Goal: Complete application form: Complete application form

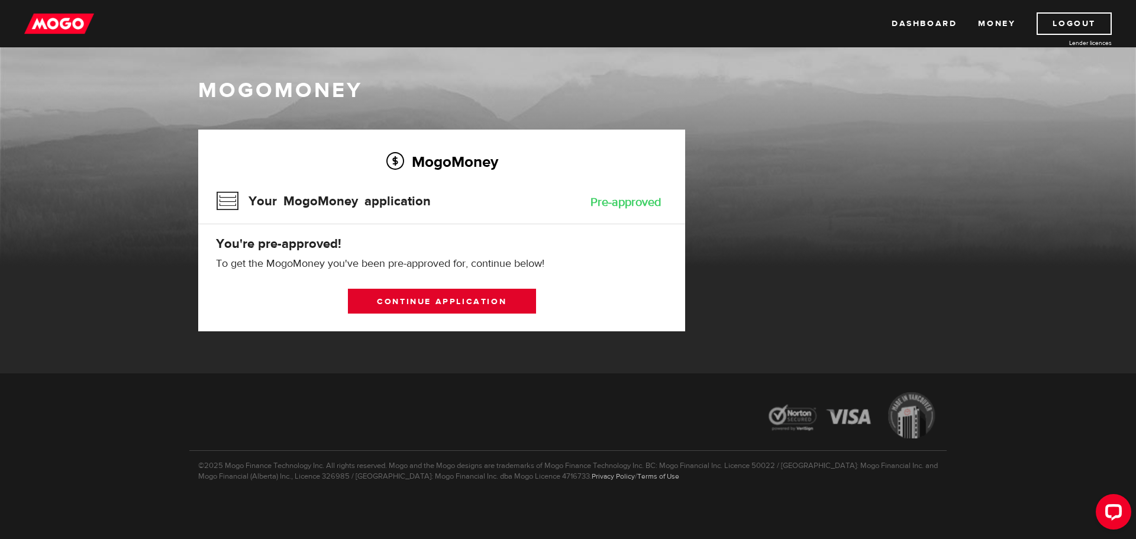
click at [434, 309] on link "Continue application" at bounding box center [442, 301] width 188 height 25
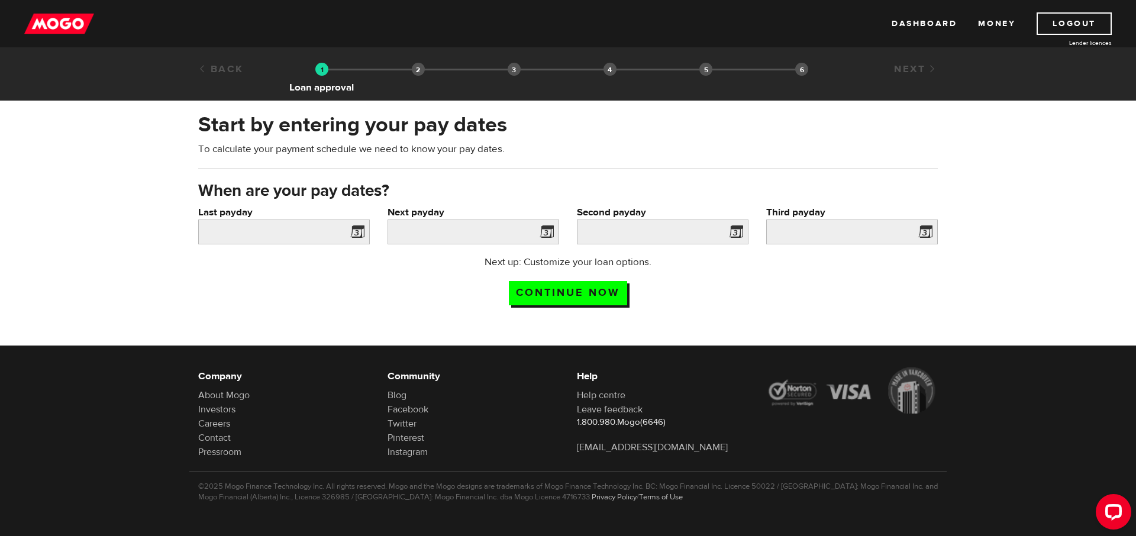
click at [317, 73] on img at bounding box center [321, 69] width 13 height 13
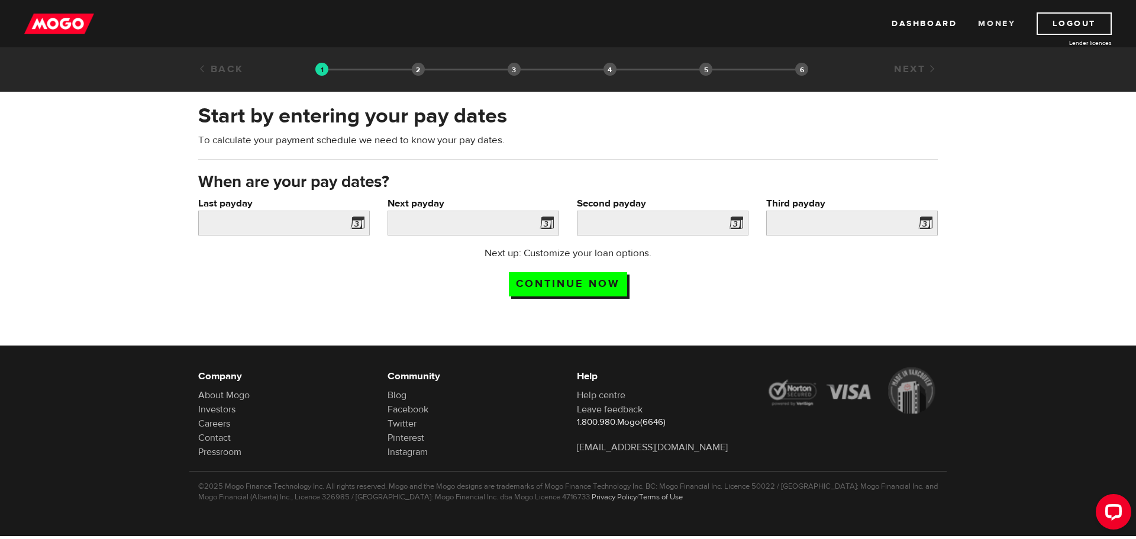
click at [987, 24] on link "Money" at bounding box center [996, 23] width 37 height 22
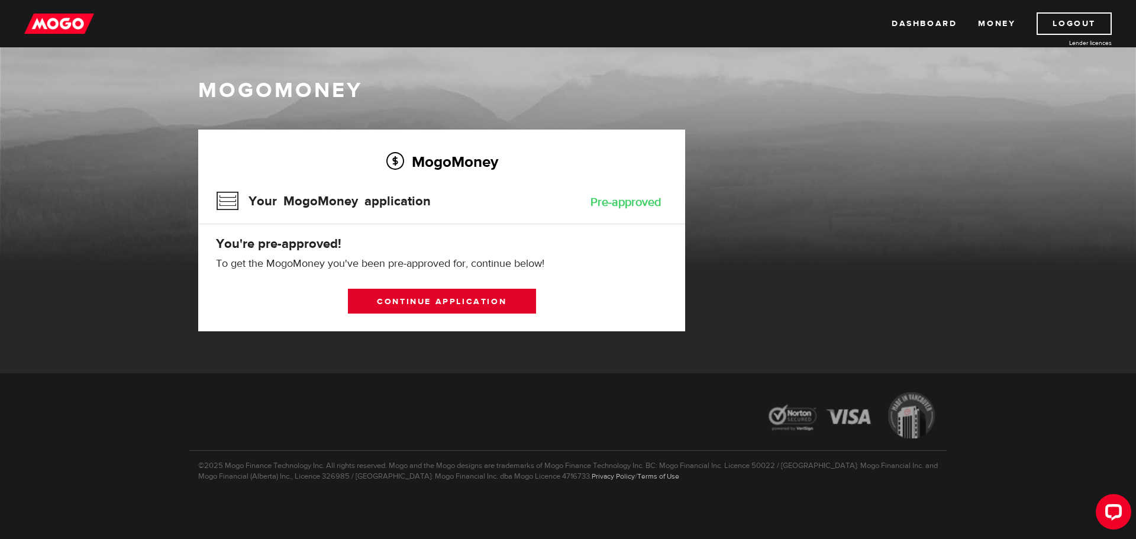
click at [460, 312] on link "Continue application" at bounding box center [442, 301] width 188 height 25
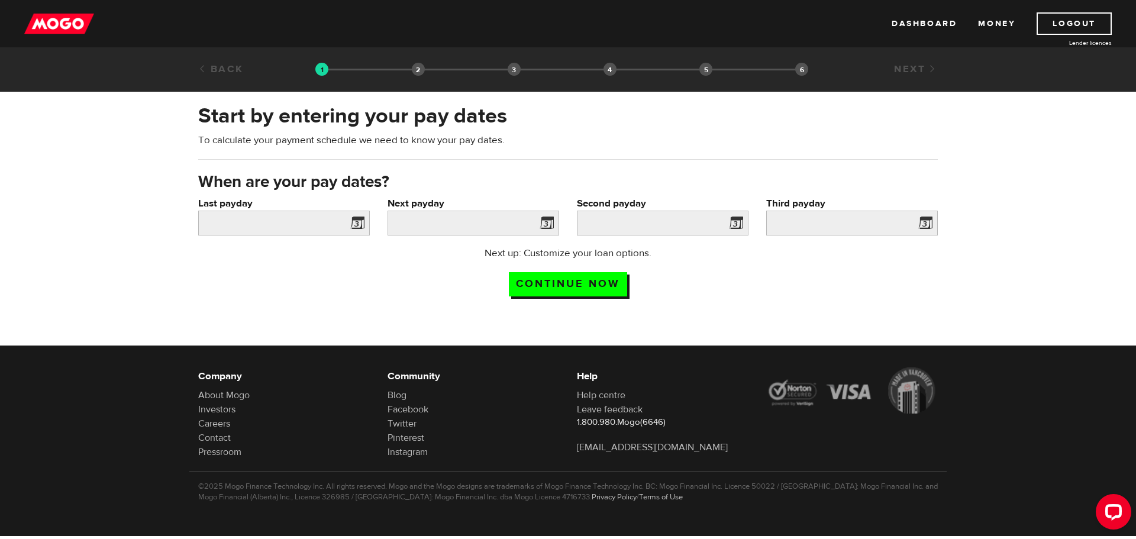
click at [353, 219] on span at bounding box center [355, 224] width 18 height 19
click at [572, 290] on input "Continue now" at bounding box center [568, 284] width 118 height 24
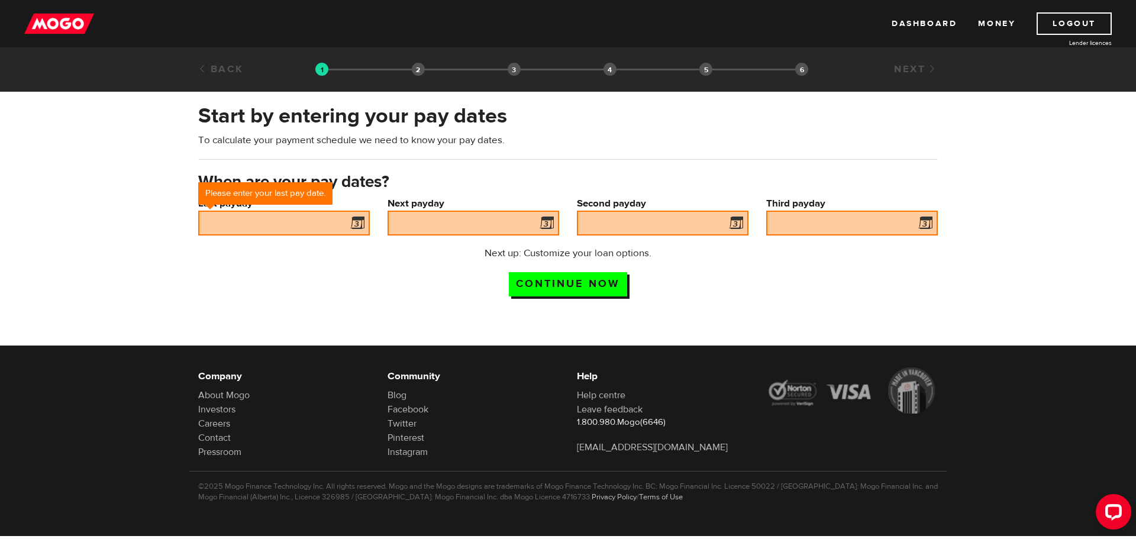
click at [357, 223] on span at bounding box center [355, 224] width 18 height 19
click at [272, 225] on input "Last payday" at bounding box center [284, 223] width 172 height 25
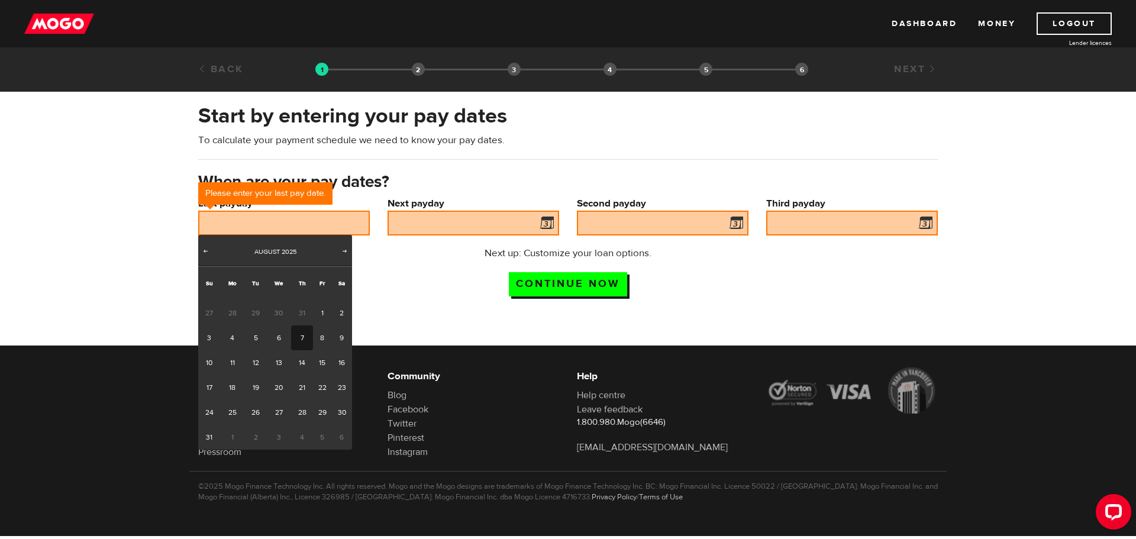
click at [297, 330] on link "7" at bounding box center [302, 337] width 22 height 25
type input "2025/08/07"
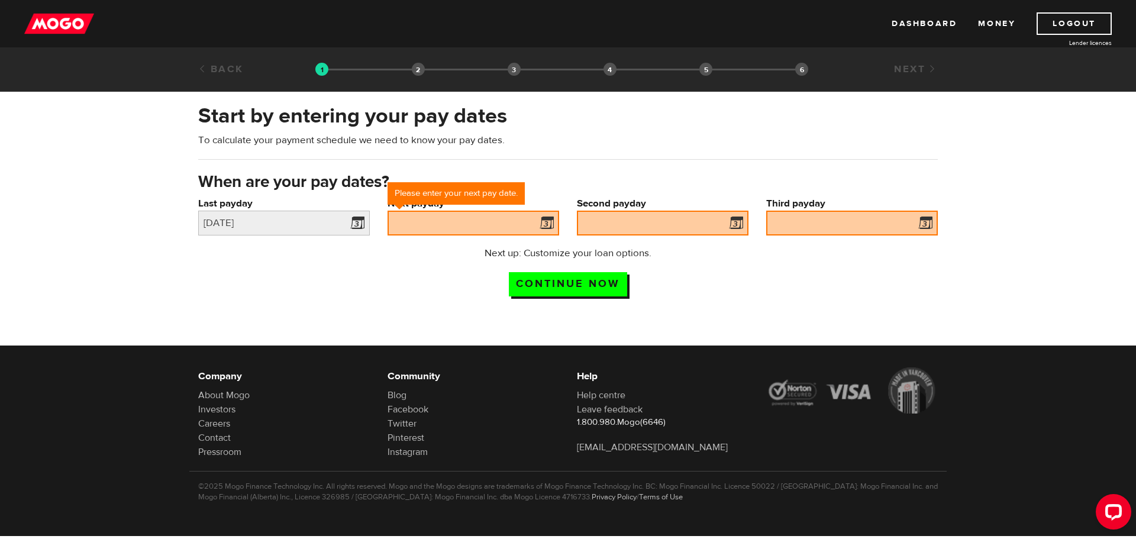
click at [544, 224] on span at bounding box center [544, 224] width 18 height 19
click at [495, 227] on input "Next payday" at bounding box center [473, 223] width 172 height 25
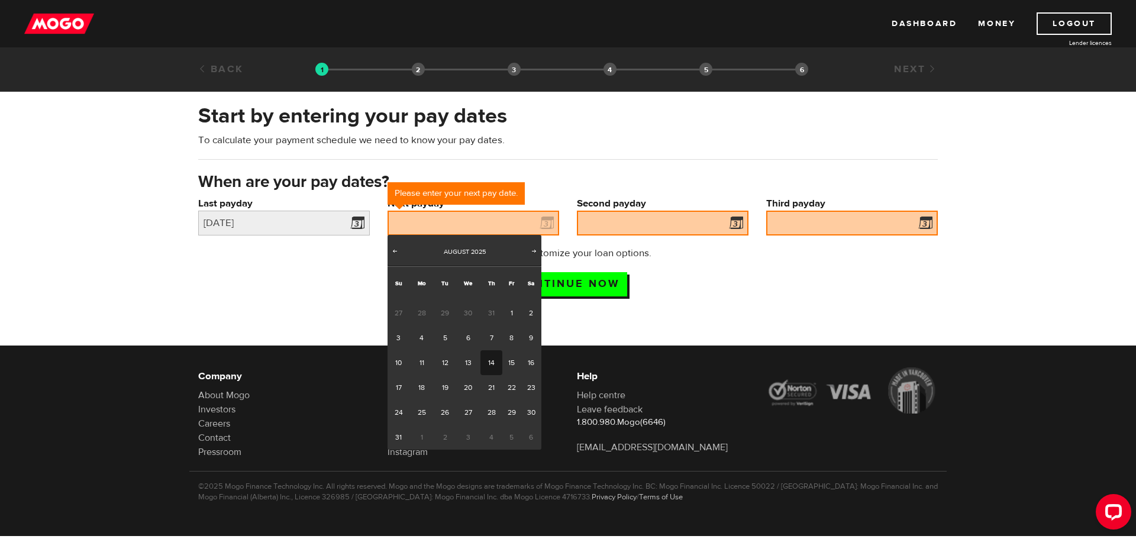
click at [493, 361] on link "14" at bounding box center [491, 362] width 22 height 25
type input "2025/08/14"
type input "2025/8/21"
type input "2025/8/28"
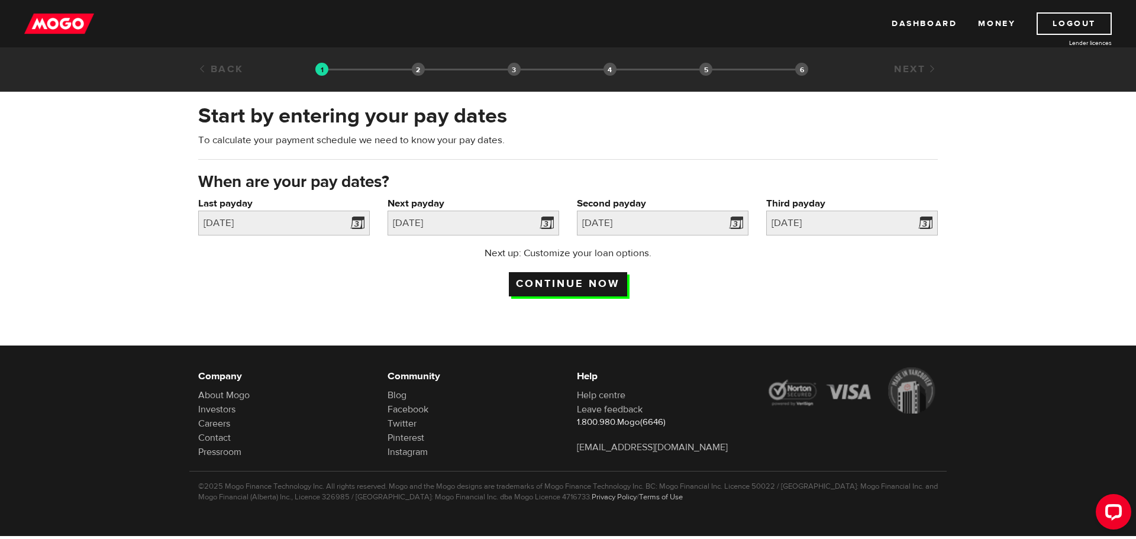
click at [573, 280] on input "Continue now" at bounding box center [568, 284] width 118 height 24
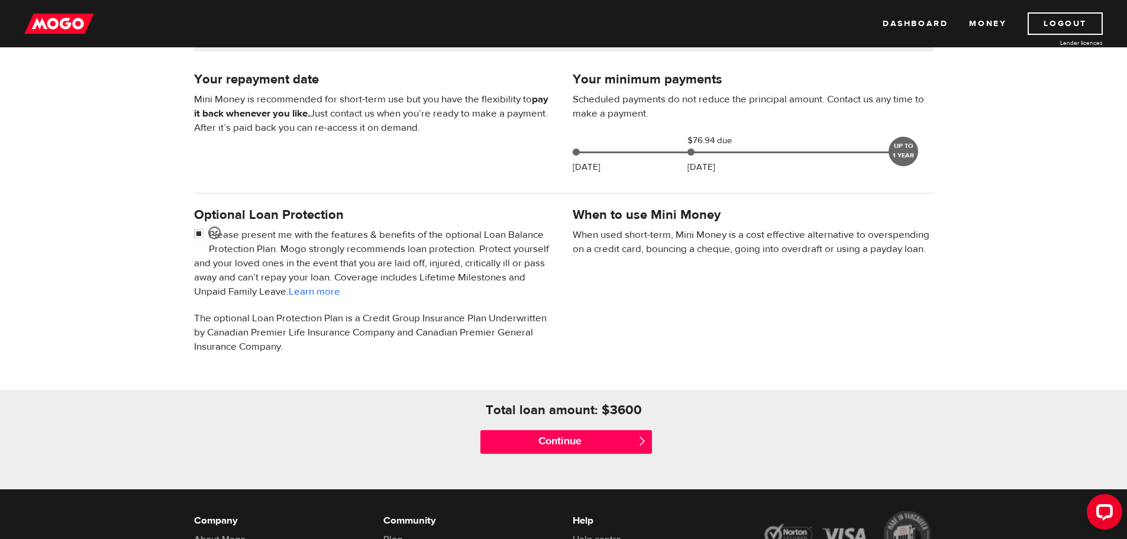
scroll to position [296, 0]
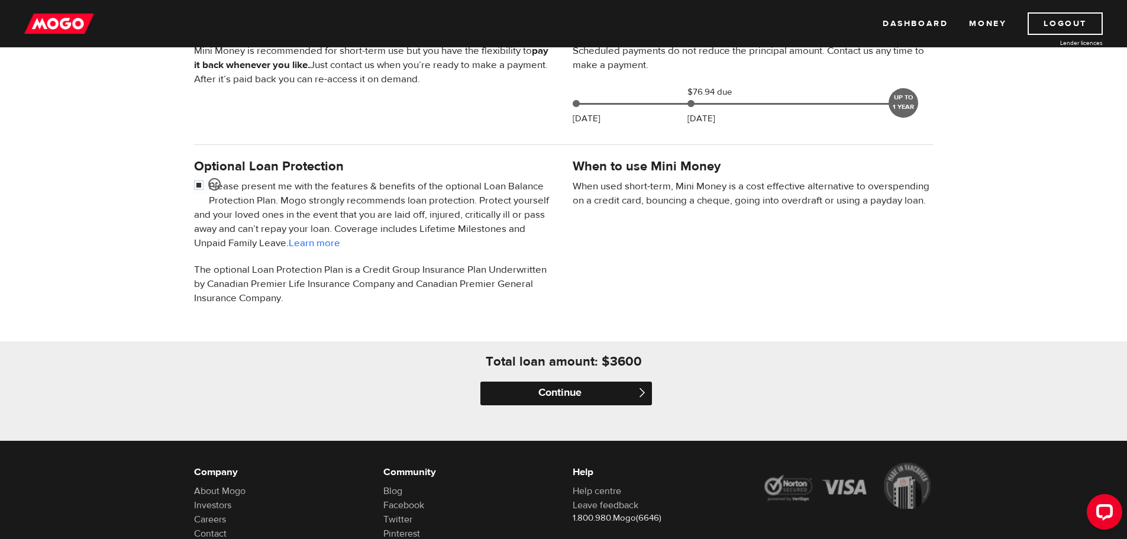
click at [595, 394] on input "Continue" at bounding box center [566, 394] width 172 height 24
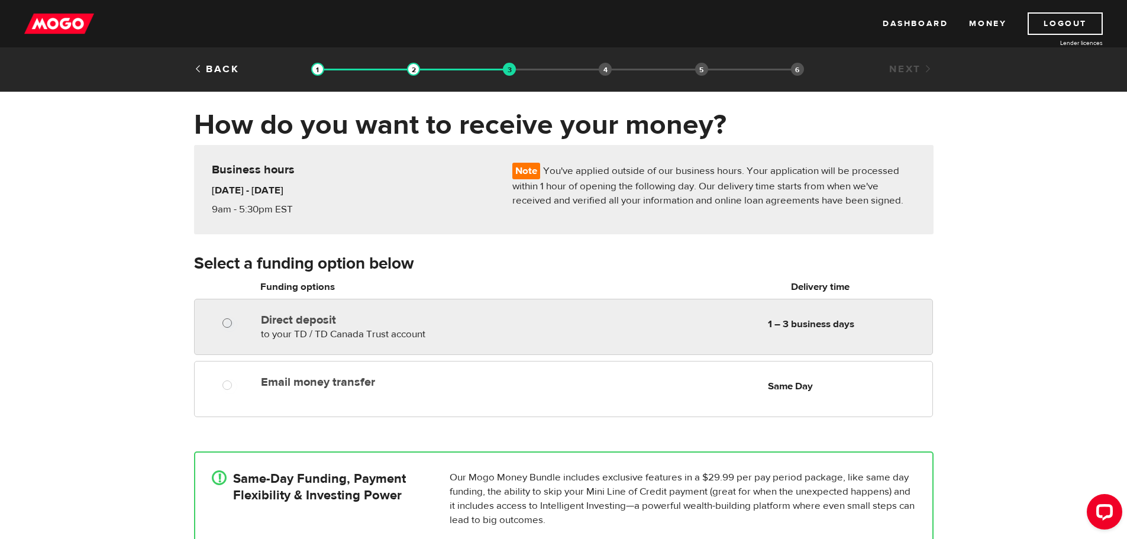
radio input "true"
click at [235, 324] on input "Direct deposit" at bounding box center [229, 324] width 15 height 15
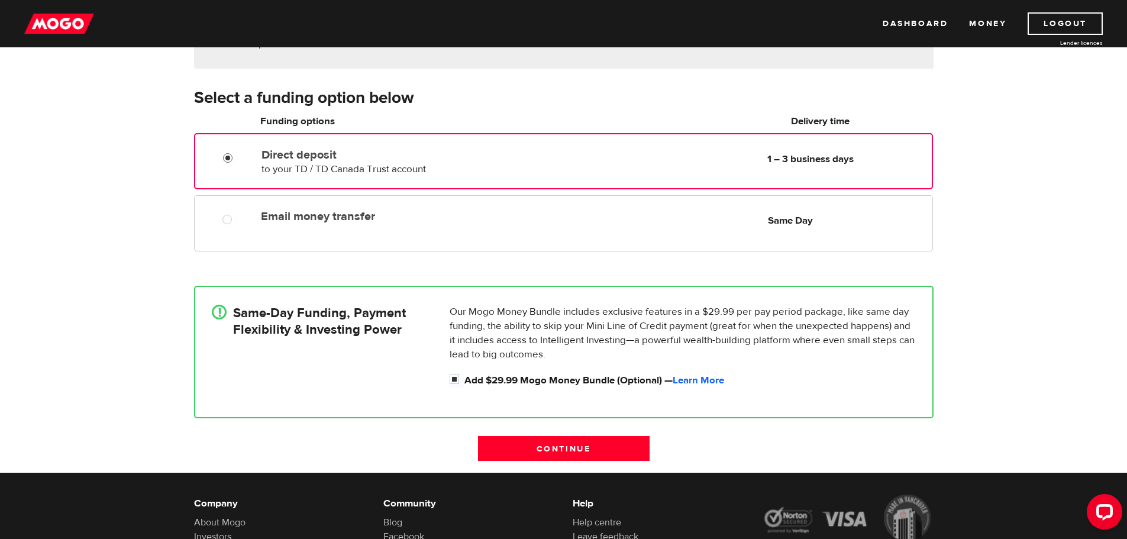
scroll to position [237, 0]
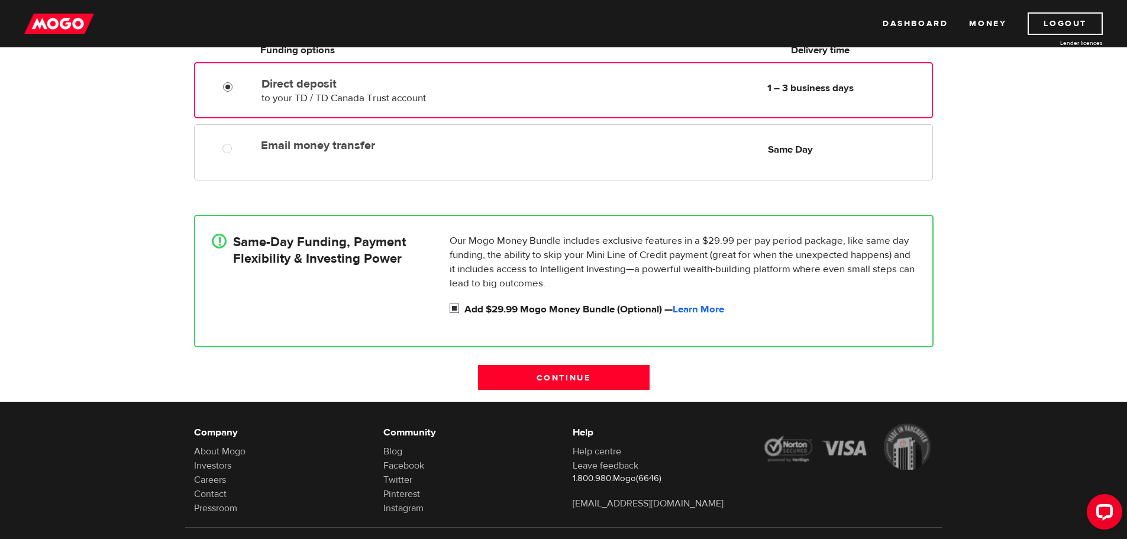
click at [465, 308] on label "Add $29.99 Mogo Money Bundle (Optional) — Learn More" at bounding box center [689, 309] width 451 height 14
click at [464, 308] on input "Add $29.99 Mogo Money Bundle (Optional) — Learn More" at bounding box center [457, 309] width 15 height 15
checkbox input "false"
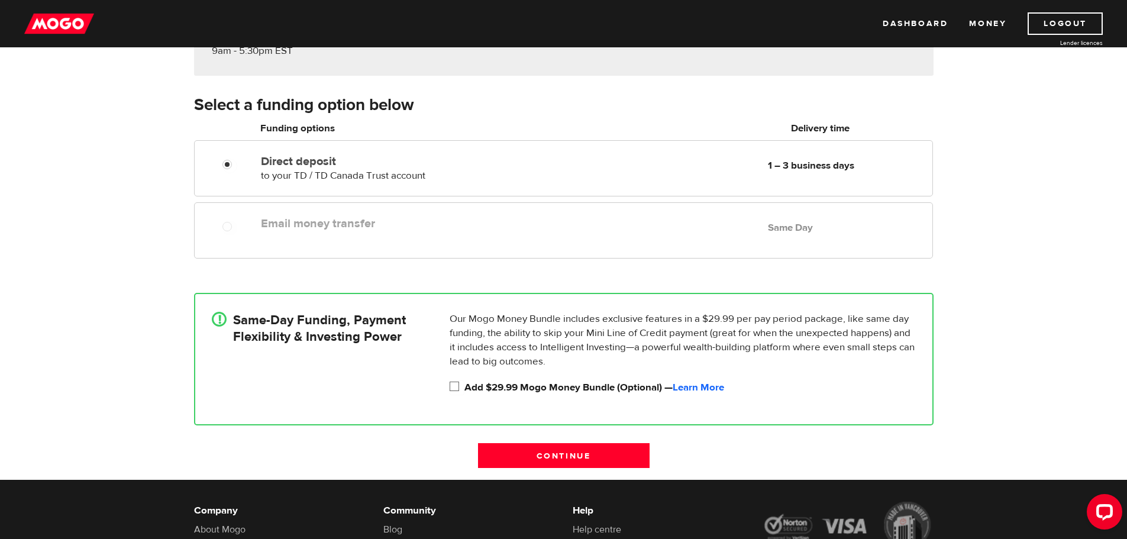
scroll to position [118, 0]
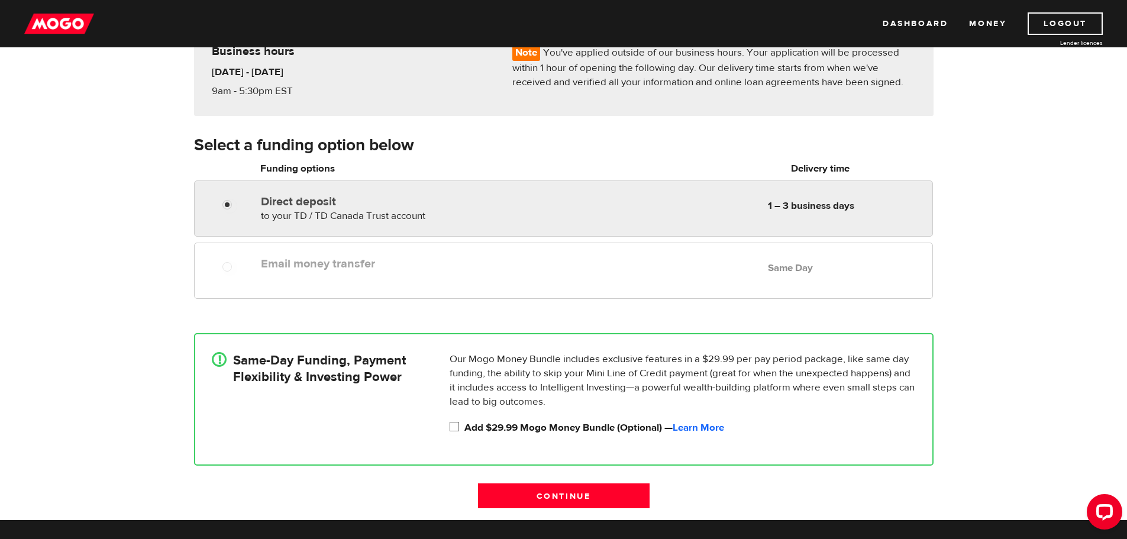
radio input "true"
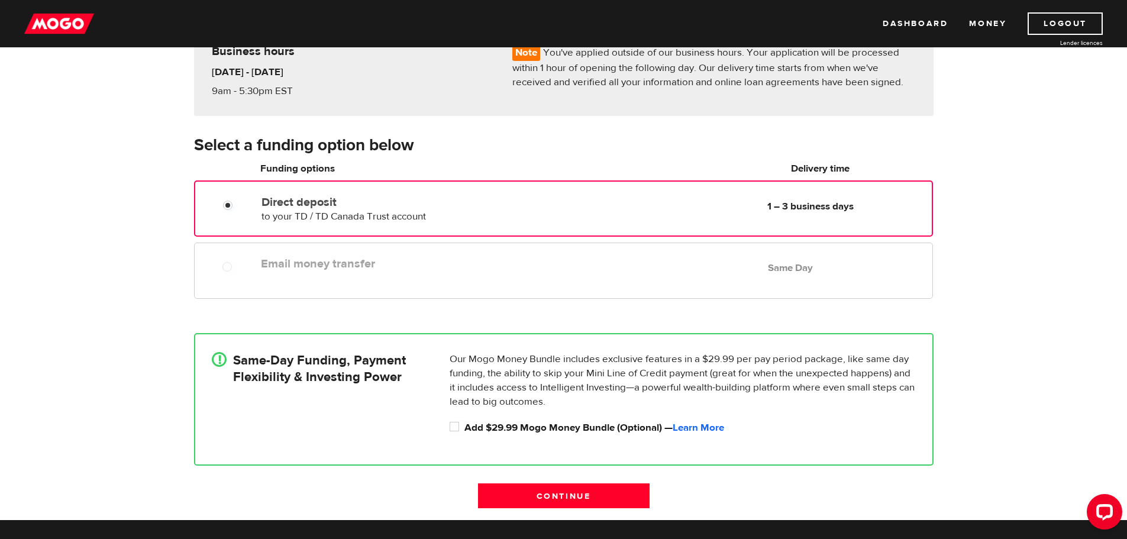
click at [560, 199] on div "Direct deposit to your TD / TD Canada Trust account Delivery in 1 – 3 business …" at bounding box center [594, 206] width 674 height 33
click at [447, 284] on div "Email money transfer Delivery in Same Day Same Day" at bounding box center [563, 271] width 738 height 56
click at [458, 419] on div "Our Mogo Money Bundle includes exclusive features in a $29.99 per pay period pa…" at bounding box center [683, 393] width 476 height 83
click at [454, 426] on input "Add $29.99 Mogo Money Bundle (Optional) — Learn More" at bounding box center [457, 428] width 15 height 15
checkbox input "true"
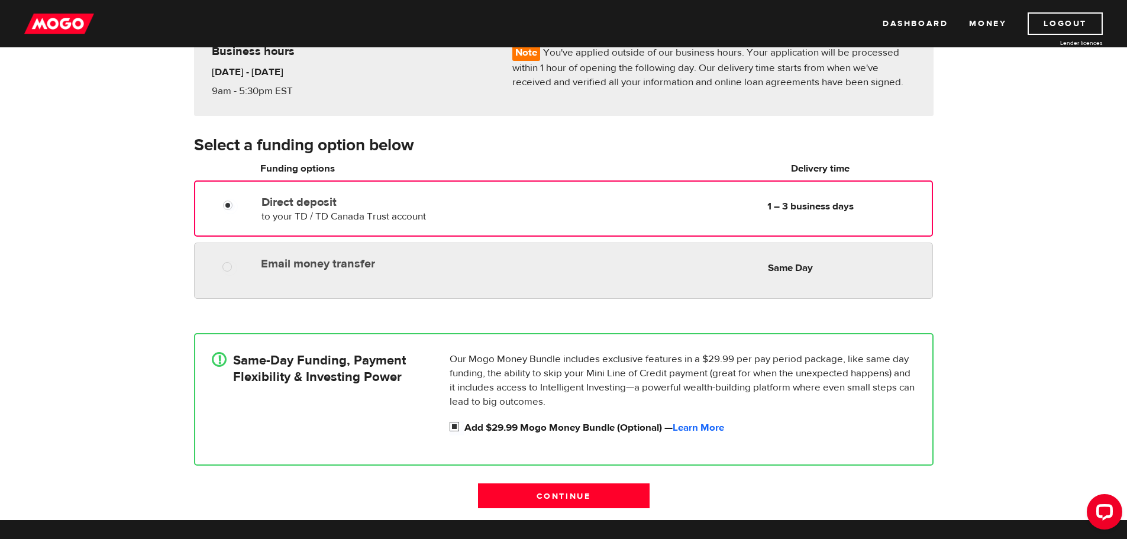
radio input "true"
click at [449, 279] on div "Email money transfer Delivery in Same Day Same Day" at bounding box center [563, 271] width 738 height 56
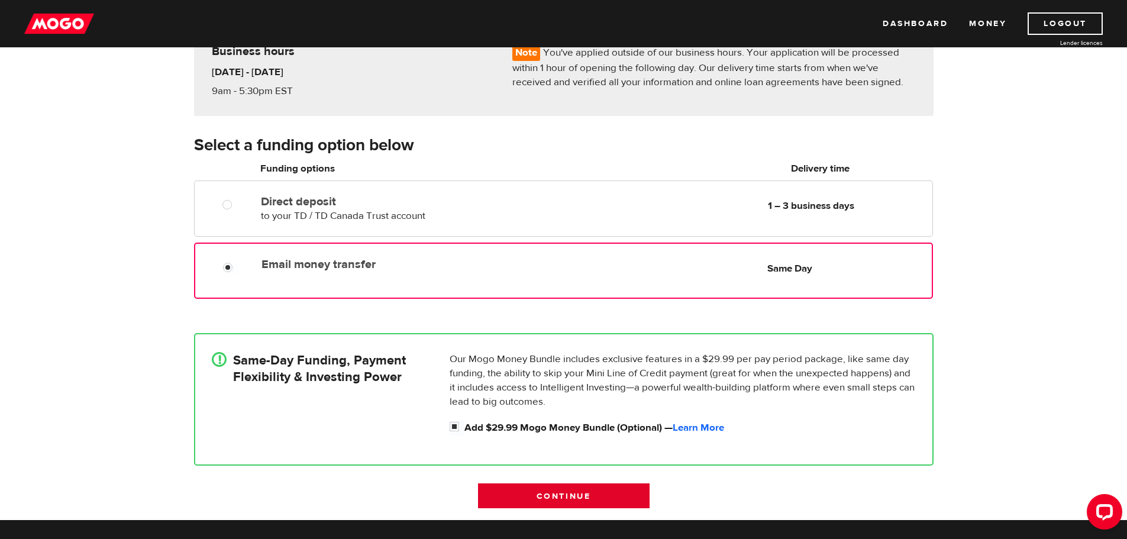
click at [575, 505] on input "Continue" at bounding box center [564, 495] width 172 height 25
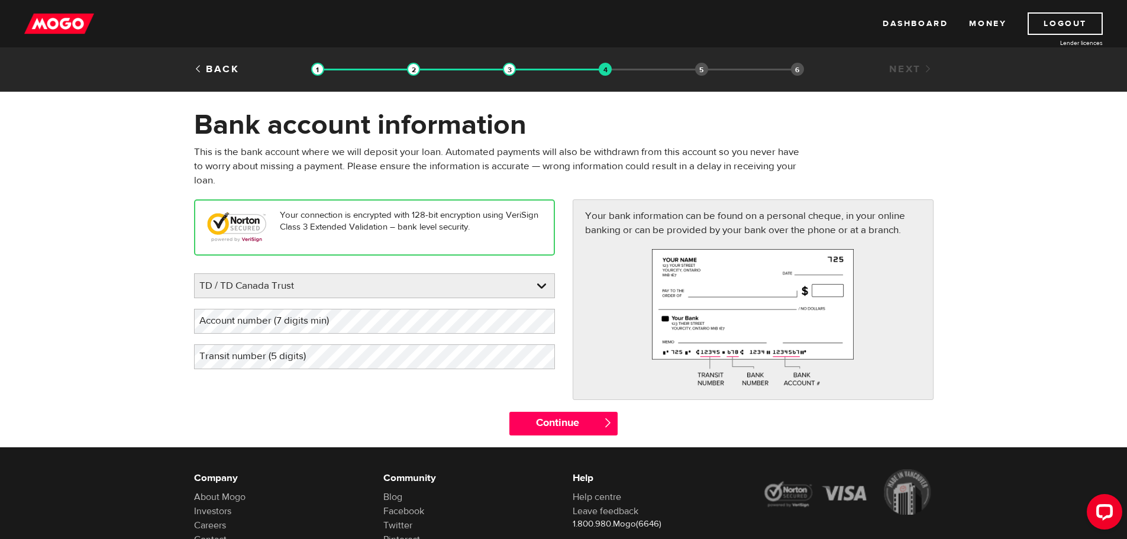
click at [338, 322] on label "Account number (7 digits min)" at bounding box center [273, 321] width 159 height 24
click at [247, 318] on label "Account number (7 digits min)" at bounding box center [273, 321] width 159 height 24
click at [246, 325] on label "Account number (7 digits min)" at bounding box center [273, 321] width 159 height 24
click at [232, 319] on label "Account number (7 digits min)" at bounding box center [273, 321] width 159 height 24
click at [230, 361] on label "Transit number (5 digits)" at bounding box center [262, 356] width 136 height 24
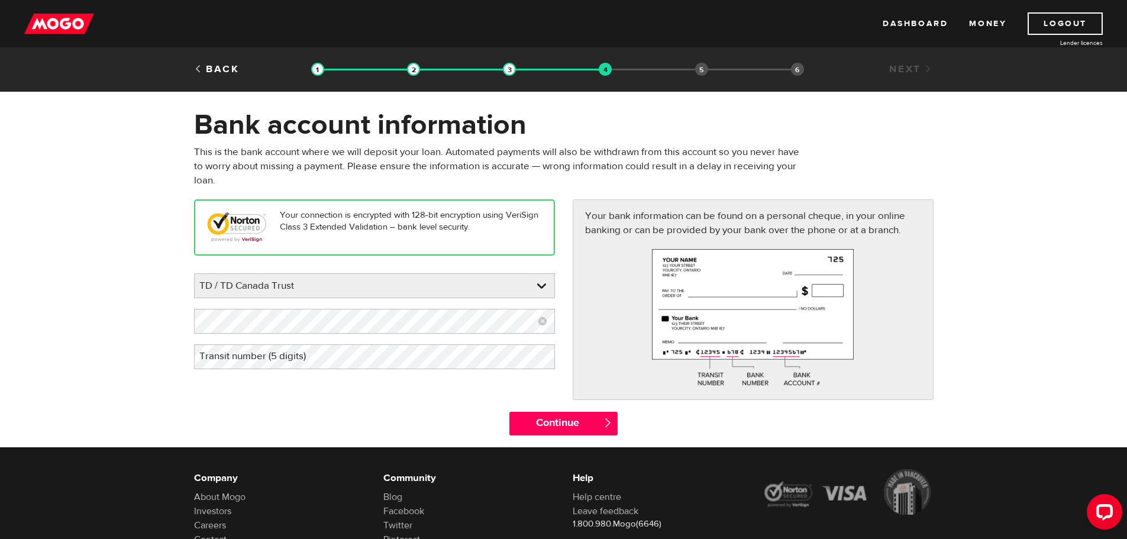
click at [235, 357] on label "Transit number (5 digits)" at bounding box center [262, 356] width 136 height 24
click at [238, 356] on label "Transit number (5 digits)" at bounding box center [262, 356] width 136 height 24
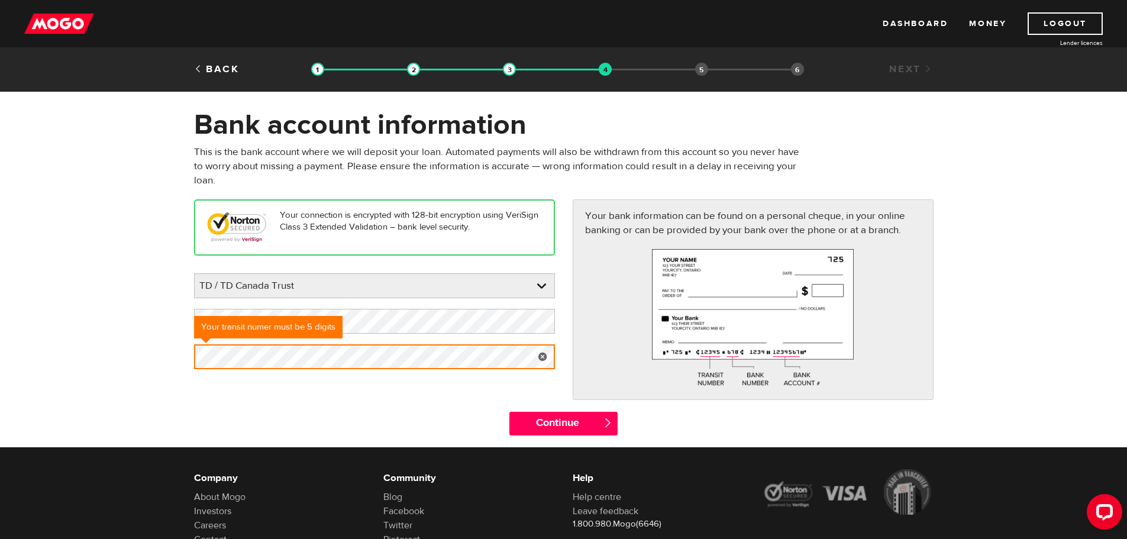
click at [276, 385] on div "Your connection is encrypted with 128-bit encryption using VeriSign Class 3 Ext…" at bounding box center [563, 305] width 757 height 212
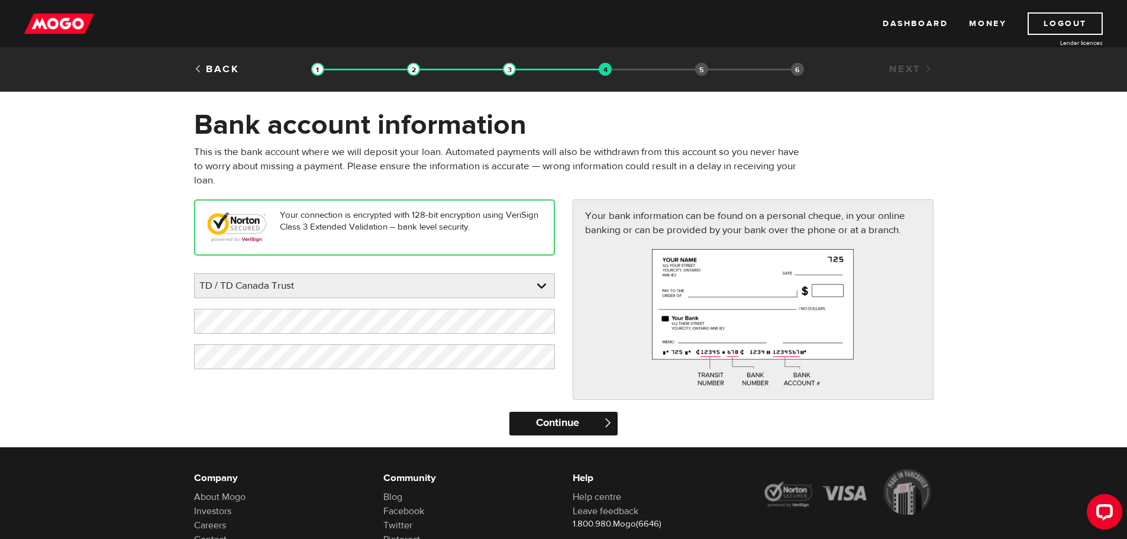
click at [560, 422] on input "Continue" at bounding box center [563, 424] width 108 height 24
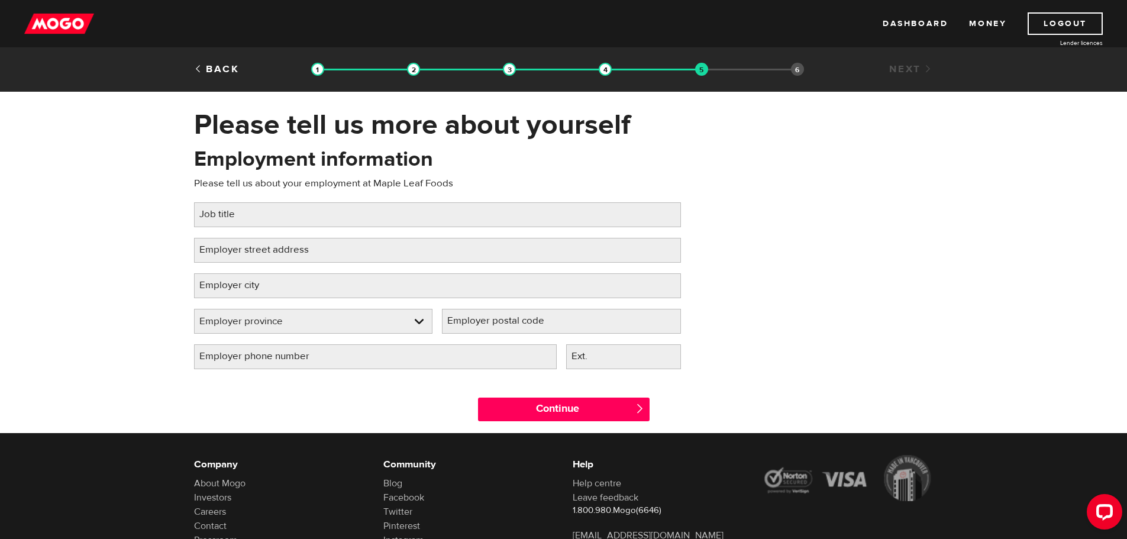
click at [245, 207] on label "Job title" at bounding box center [226, 214] width 65 height 24
click at [245, 207] on input "Job title" at bounding box center [437, 214] width 487 height 25
type input "General Labourer"
click at [273, 253] on label "Employer street address" at bounding box center [263, 250] width 139 height 24
click at [273, 253] on input "Employer street address" at bounding box center [437, 250] width 487 height 25
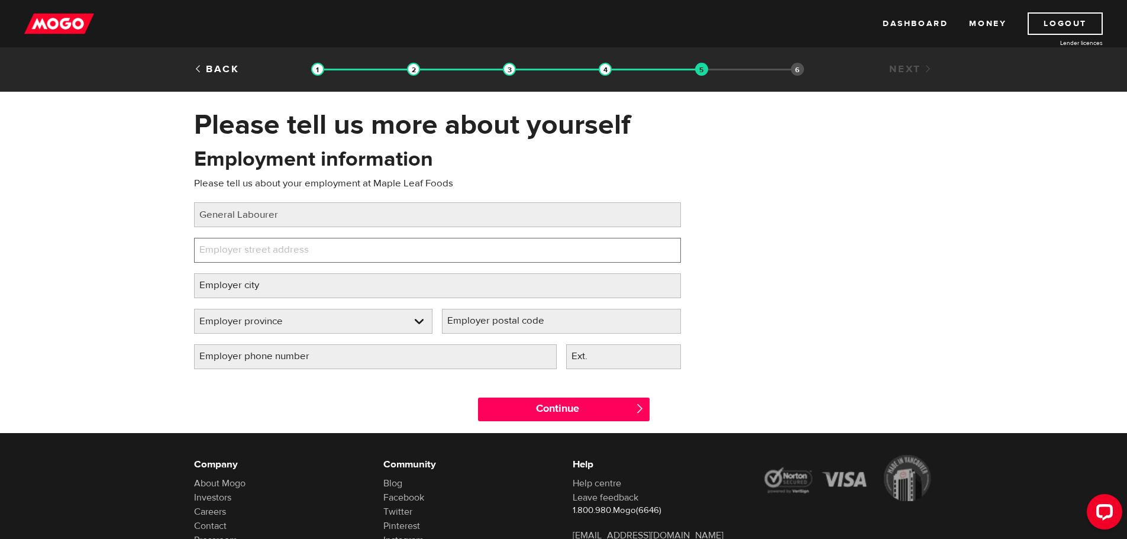
paste input "[STREET_ADDRESS][PERSON_NAME]"
type input "[STREET_ADDRESS][PERSON_NAME]"
click at [272, 280] on label "Employer city" at bounding box center [238, 285] width 89 height 24
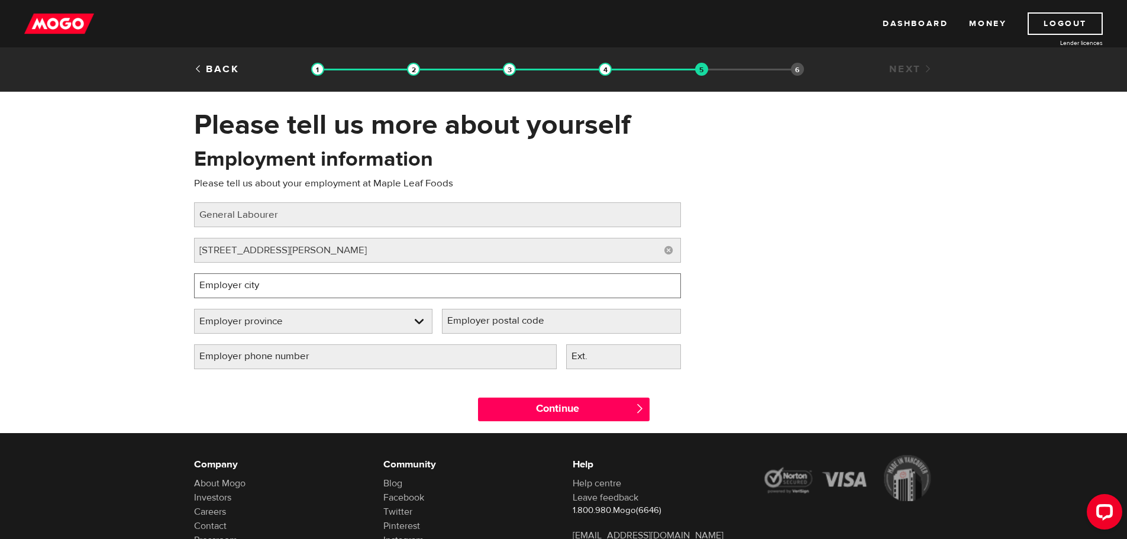
click at [272, 280] on input "Employer city" at bounding box center [437, 285] width 487 height 25
type input "[PERSON_NAME]"
click at [252, 312] on link at bounding box center [314, 321] width 238 height 24
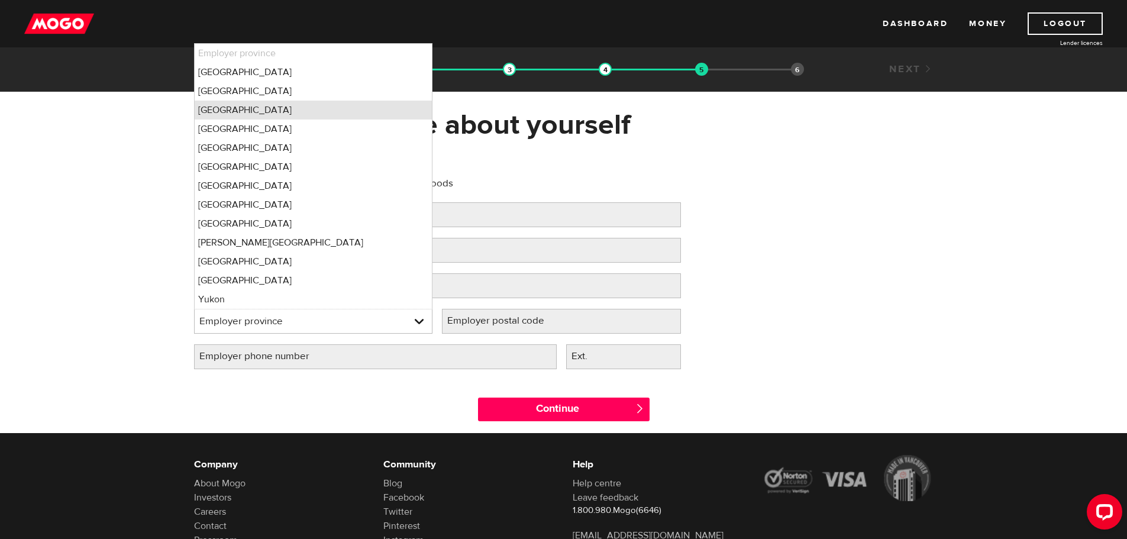
click at [237, 112] on li "[GEOGRAPHIC_DATA]" at bounding box center [314, 110] width 238 height 19
select select "ON"
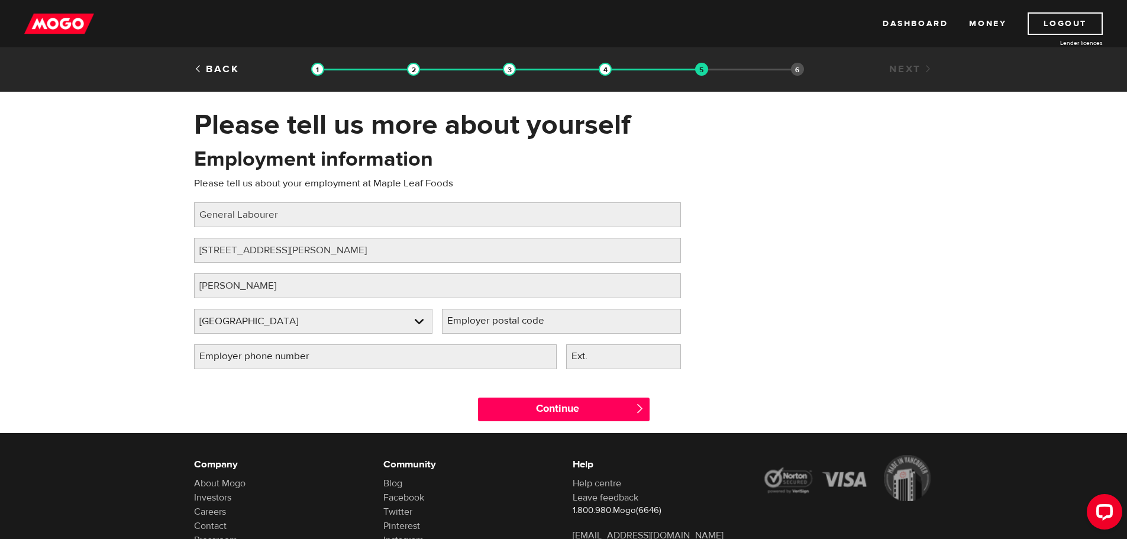
click at [503, 322] on label "Employer postal code" at bounding box center [505, 321] width 127 height 24
click at [503, 322] on input "Employer postal code" at bounding box center [561, 321] width 239 height 25
paste input "L0R 1P0"
type input "L0R 1P0"
click at [383, 389] on div "Continue " at bounding box center [563, 406] width 757 height 53
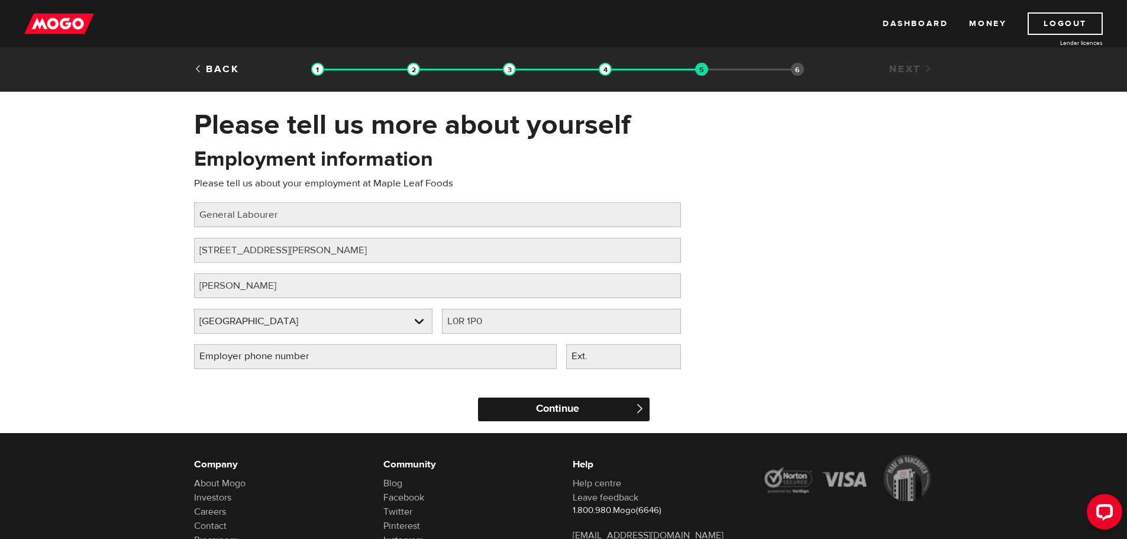
click at [556, 404] on input "Continue" at bounding box center [564, 410] width 172 height 24
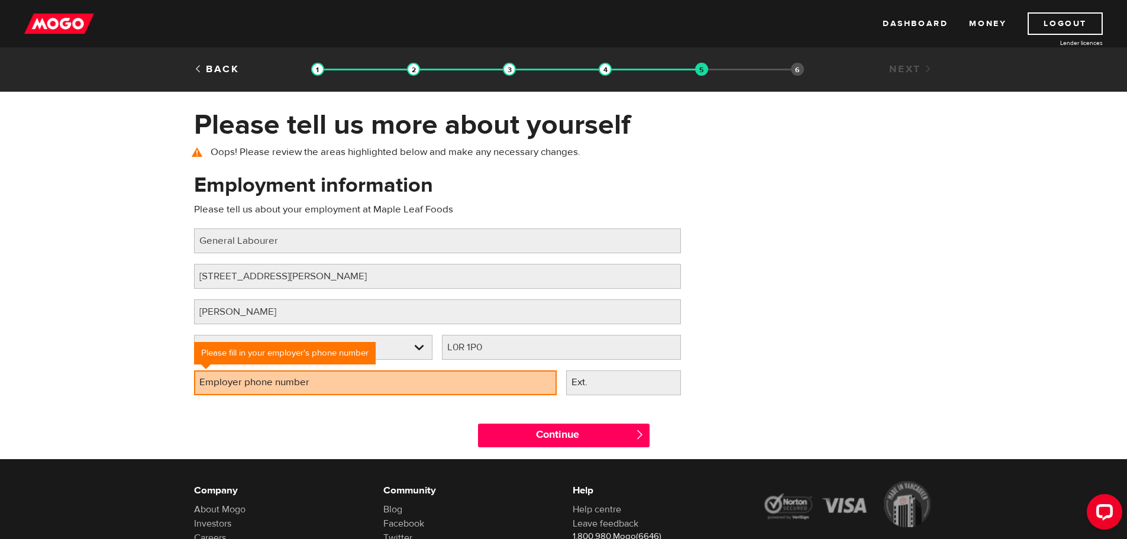
click at [279, 388] on label "Employer phone number" at bounding box center [264, 382] width 140 height 24
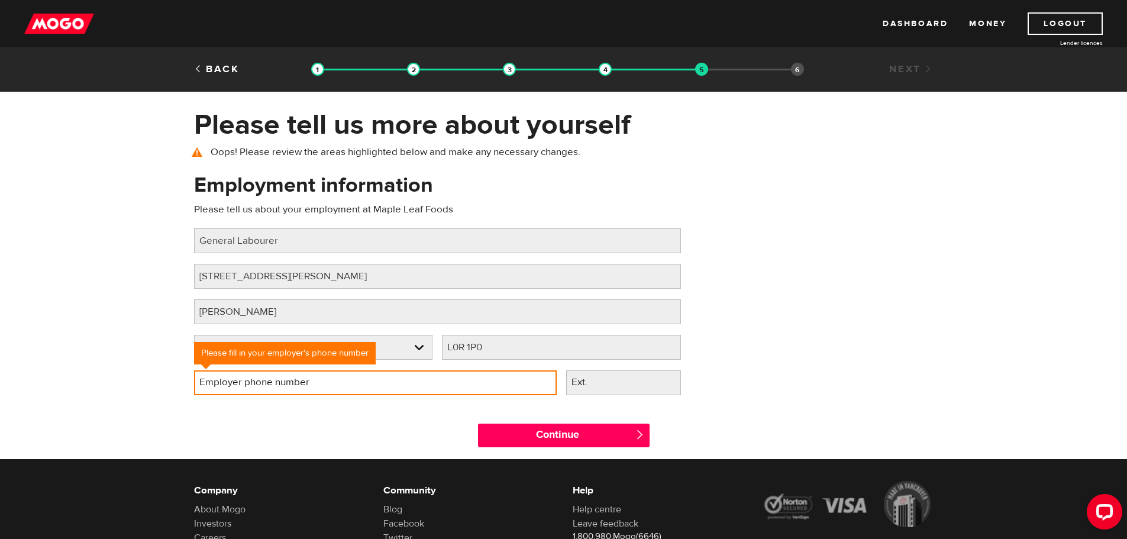
click at [279, 388] on input "Employer phone number" at bounding box center [375, 382] width 363 height 25
click at [218, 381] on input "(180) 026-8370" at bounding box center [375, 382] width 363 height 25
click at [290, 376] on input "(026) 837-0" at bounding box center [375, 382] width 363 height 25
type input "(0 ) -"
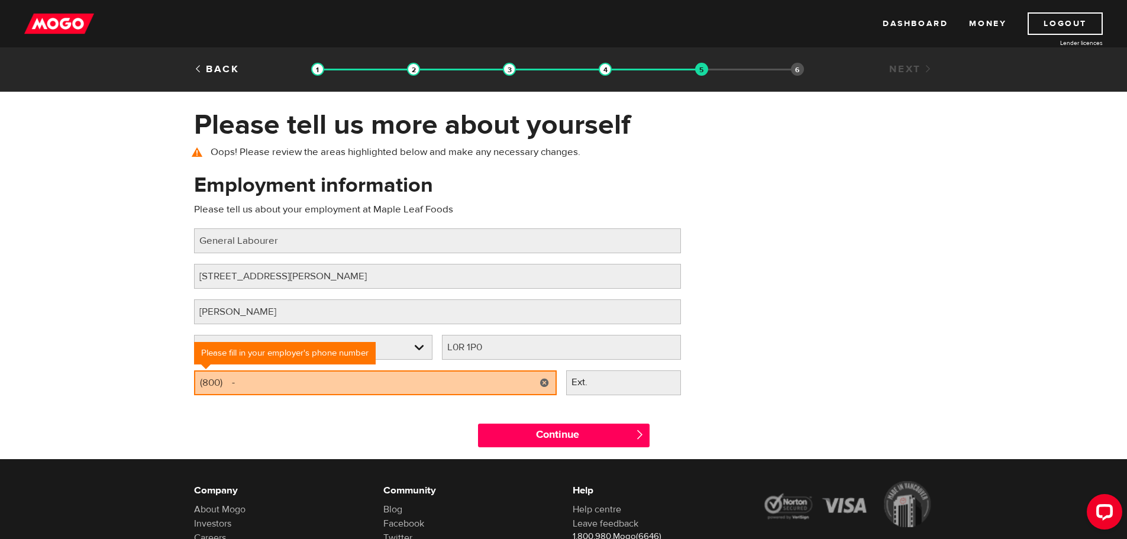
click at [273, 396] on div "Employer phone number Please fill in your employer's phone number (800) -" at bounding box center [375, 387] width 372 height 35
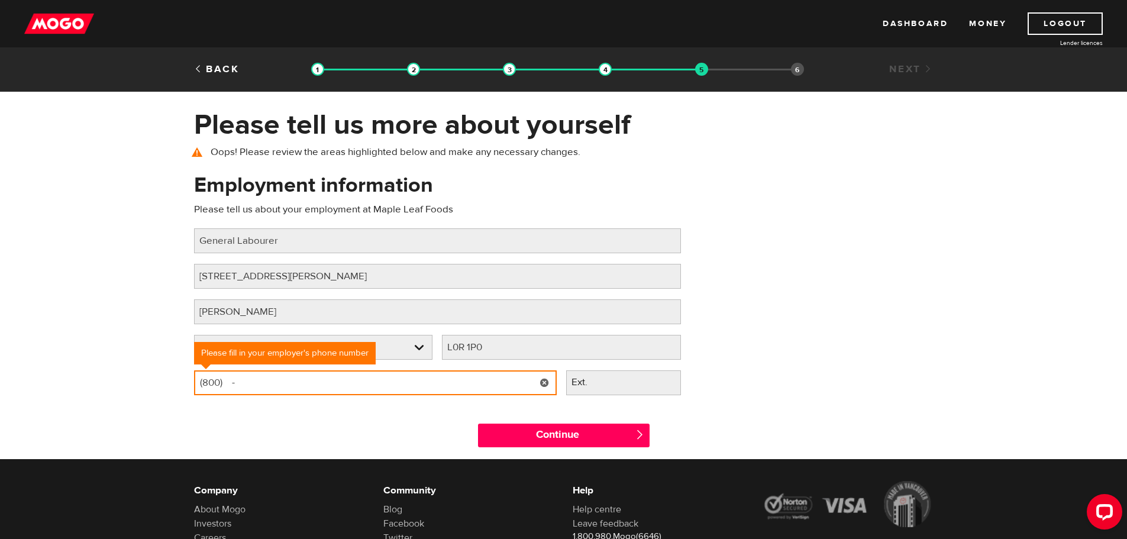
click at [261, 381] on input "(800) -" at bounding box center [375, 382] width 363 height 25
type input "(800) 268-3708"
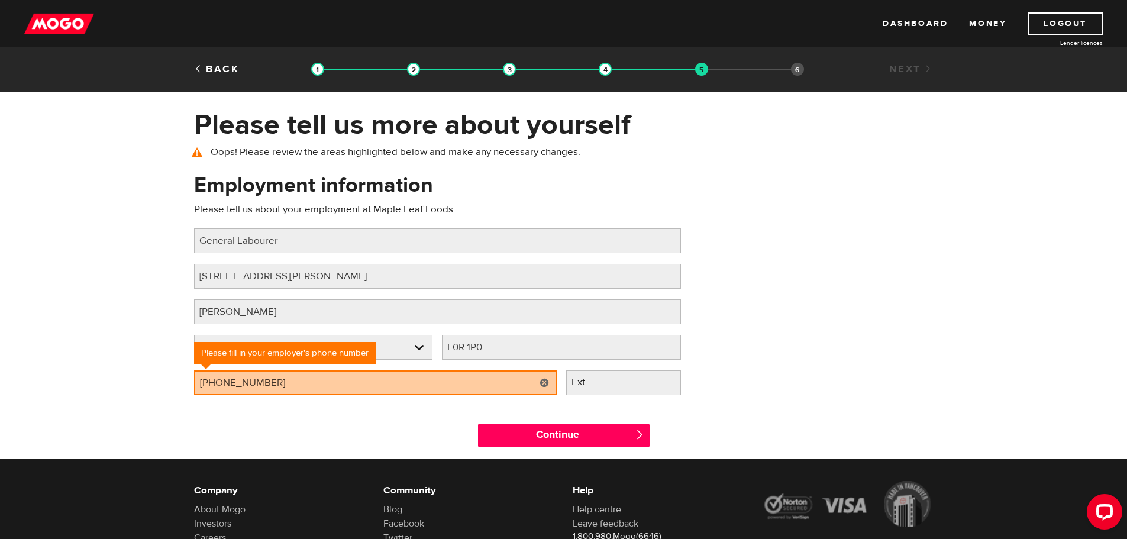
click at [283, 433] on div "Continue " at bounding box center [563, 432] width 757 height 53
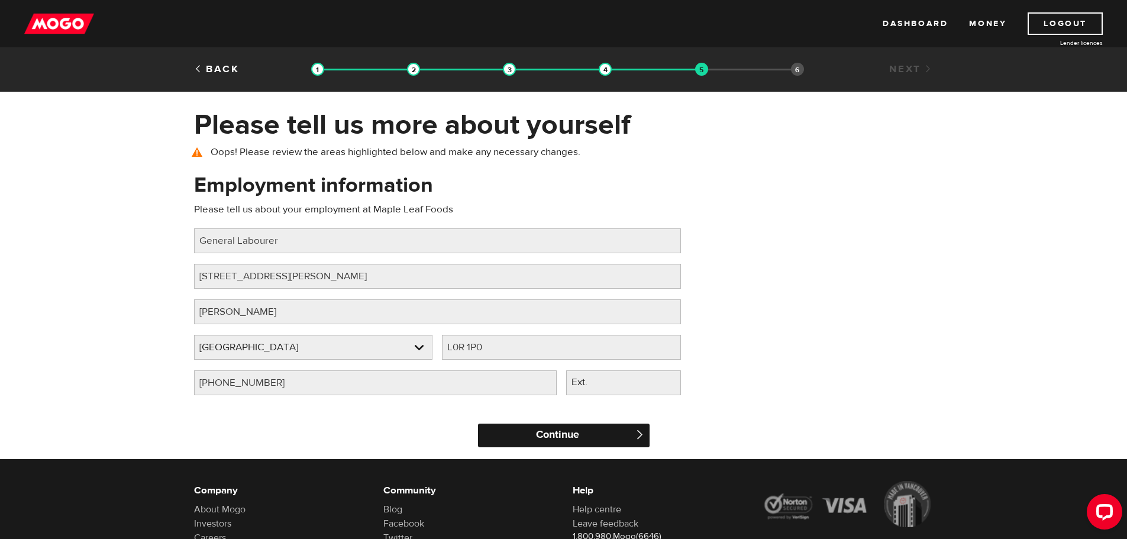
click at [568, 433] on input "Continue" at bounding box center [564, 436] width 172 height 24
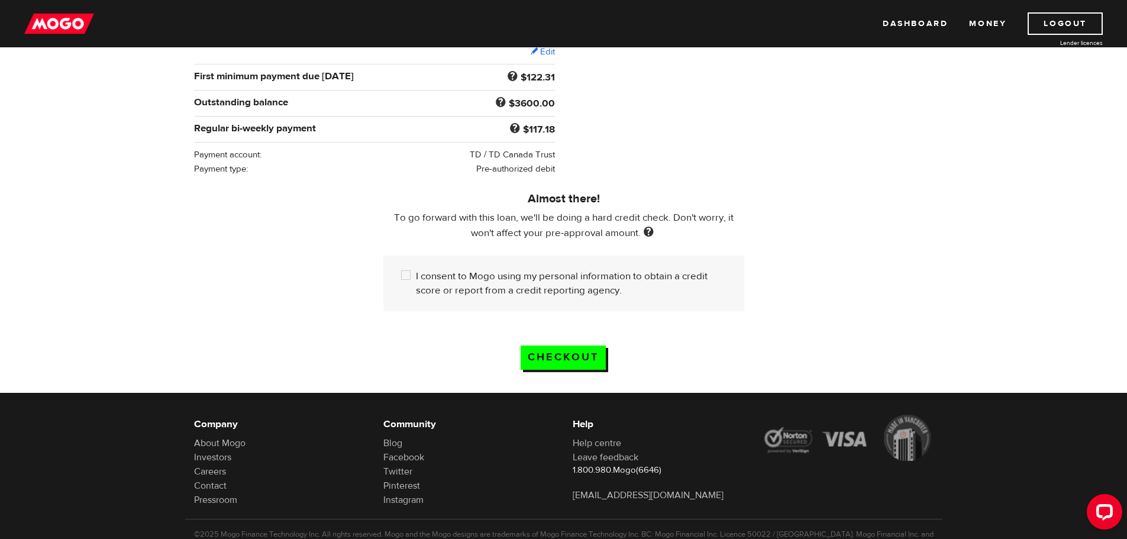
scroll to position [237, 0]
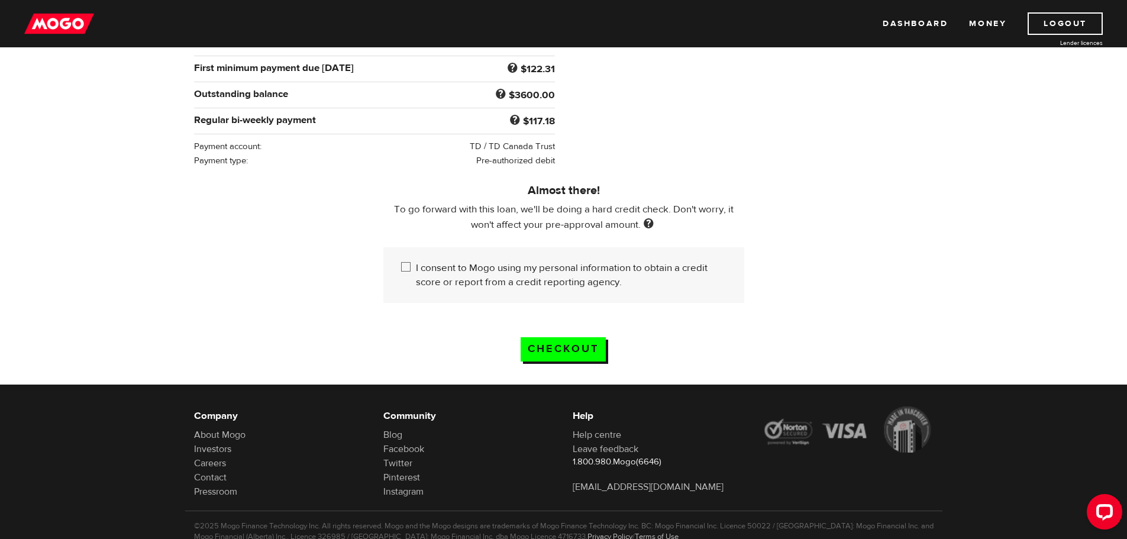
click at [411, 274] on div "I consent to Mogo using my personal information to obtain a credit score or rep…" at bounding box center [563, 275] width 361 height 56
click at [404, 262] on input "I consent to Mogo using my personal information to obtain a credit score or rep…" at bounding box center [408, 268] width 15 height 15
checkbox input "true"
click at [544, 350] on input "Checkout" at bounding box center [563, 349] width 85 height 24
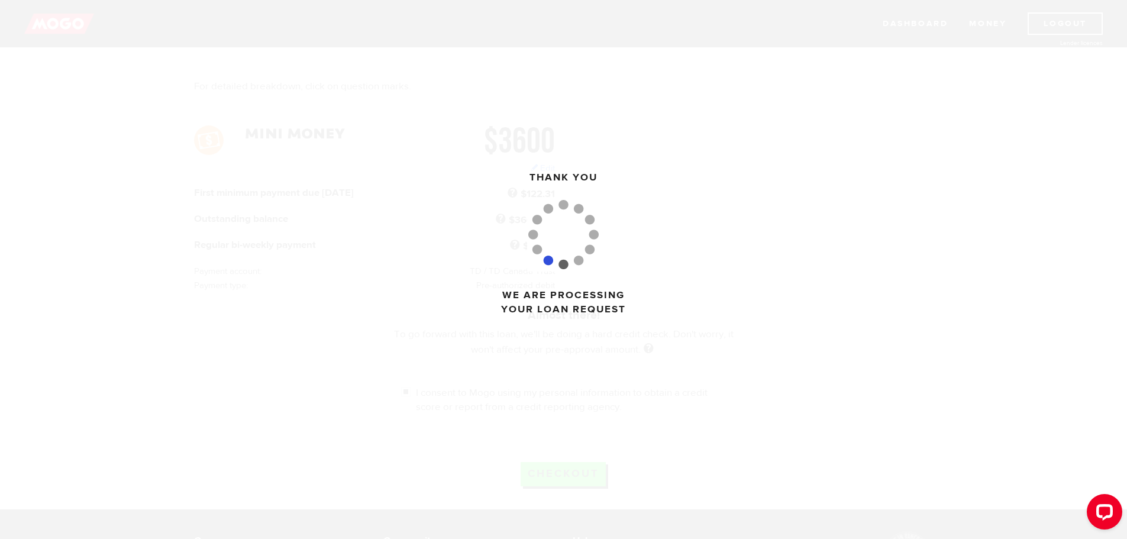
scroll to position [59, 0]
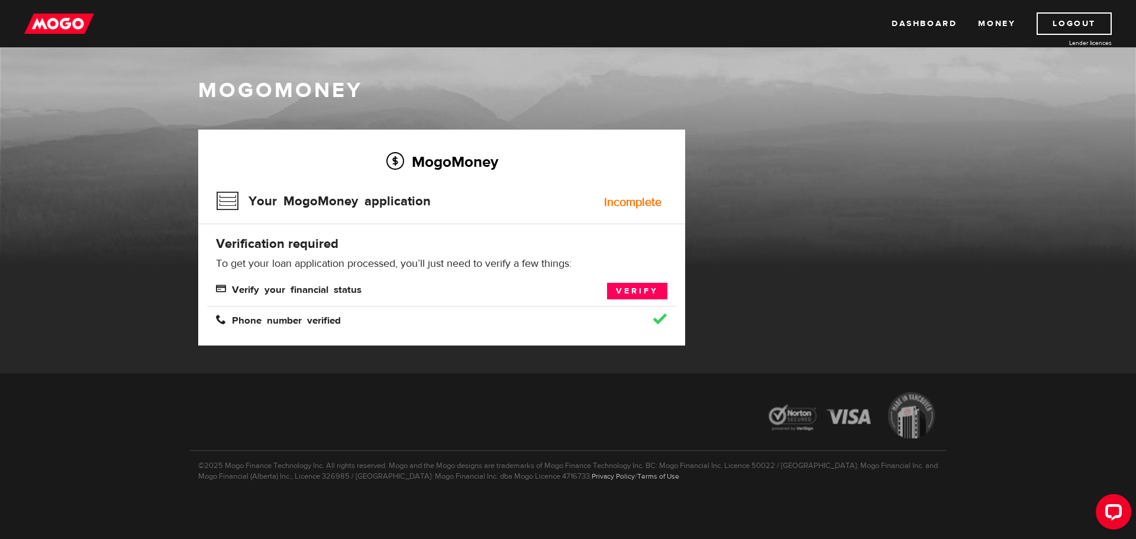
click at [639, 202] on div "Incomplete" at bounding box center [632, 202] width 57 height 12
click at [644, 289] on link "Verify" at bounding box center [637, 291] width 60 height 17
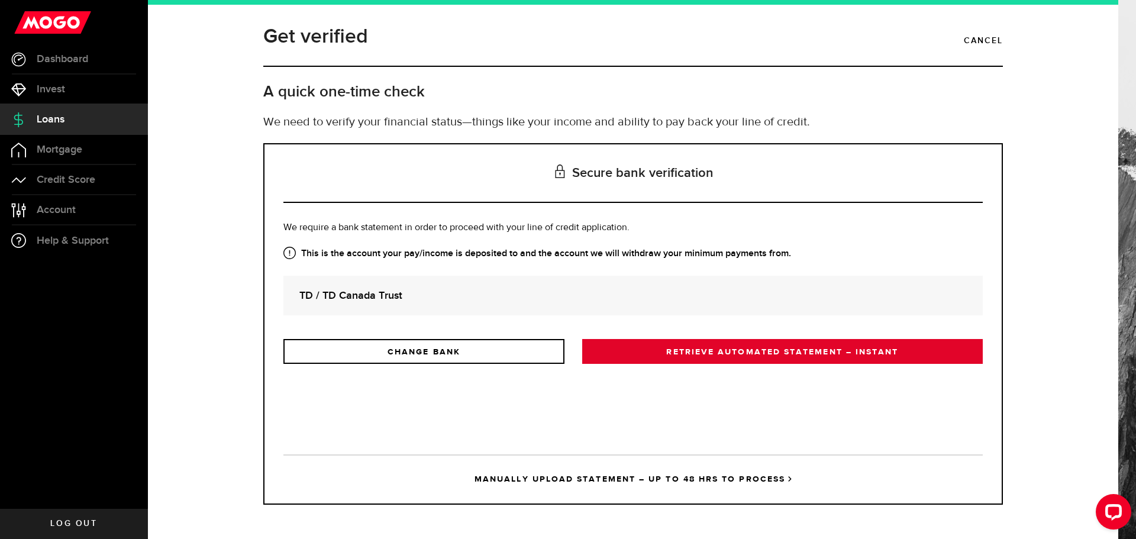
click at [713, 356] on link "RETRIEVE AUTOMATED STATEMENT – INSTANT" at bounding box center [782, 351] width 400 height 25
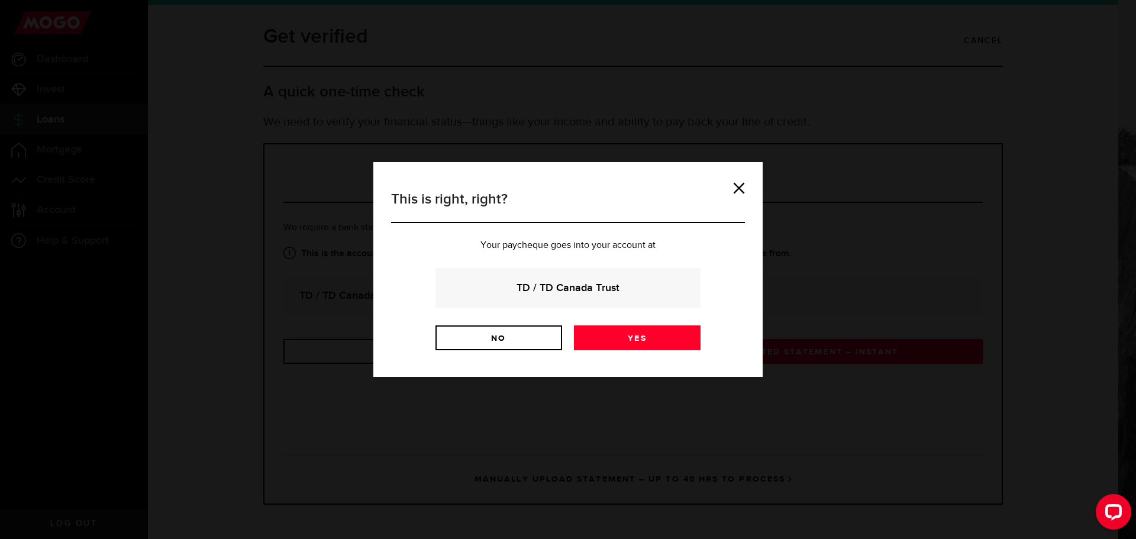
click at [591, 272] on div "TD / TD Canada Trust" at bounding box center [567, 288] width 265 height 40
click at [595, 292] on strong "TD / TD Canada Trust" at bounding box center [567, 288] width 233 height 16
click at [629, 343] on link "Yes" at bounding box center [637, 337] width 127 height 25
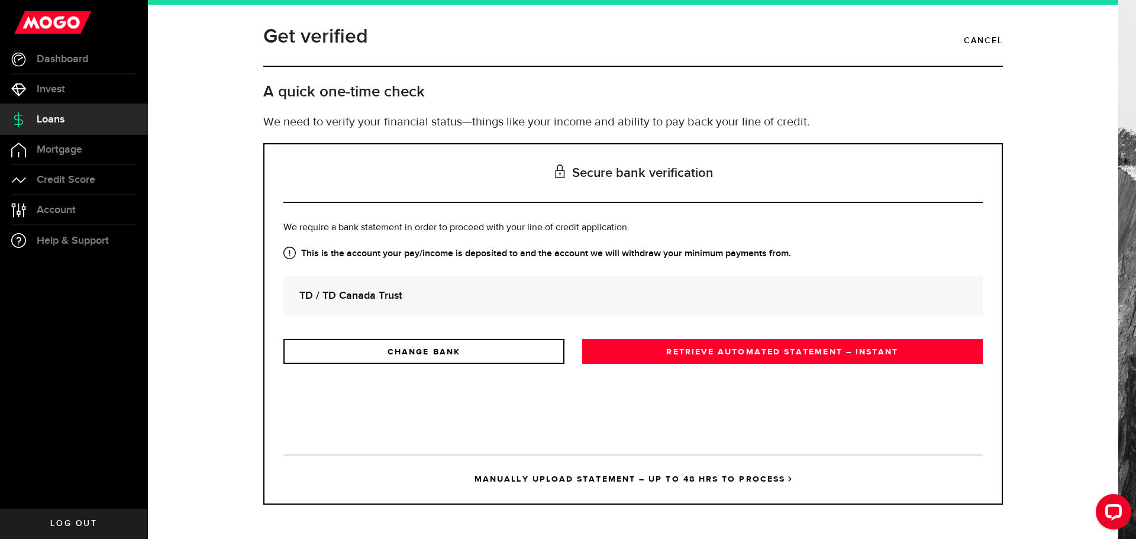
click at [473, 284] on div "TD / TD Canada Trust" at bounding box center [632, 296] width 699 height 40
click at [463, 314] on div "TD / TD Canada Trust" at bounding box center [632, 296] width 699 height 40
click at [647, 485] on link "MANUALLY UPLOAD STATEMENT – UP TO 48 HRS TO PROCESS" at bounding box center [632, 478] width 699 height 49
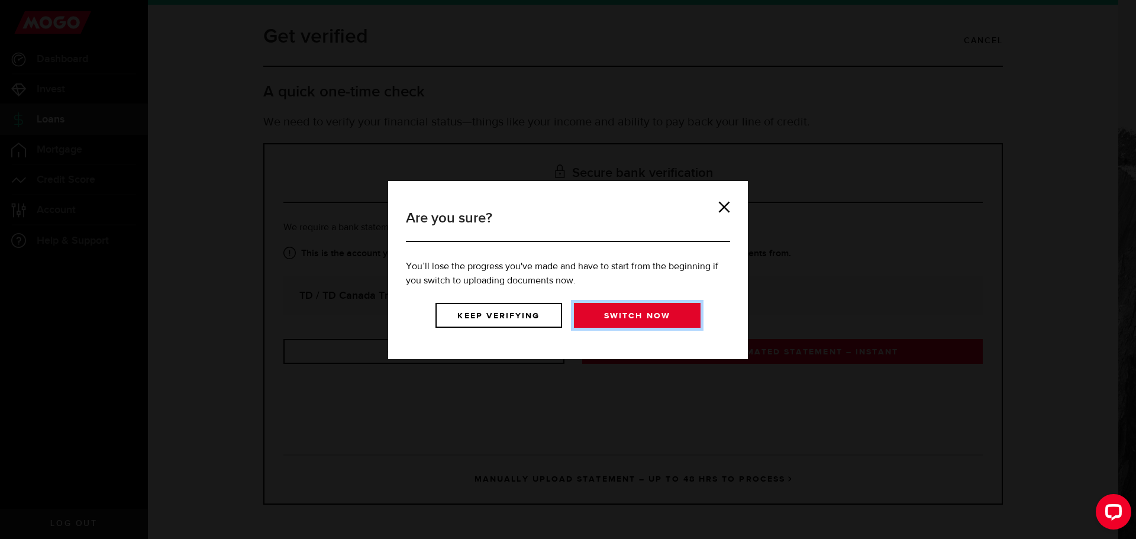
click at [626, 320] on link "Switch now" at bounding box center [637, 315] width 127 height 25
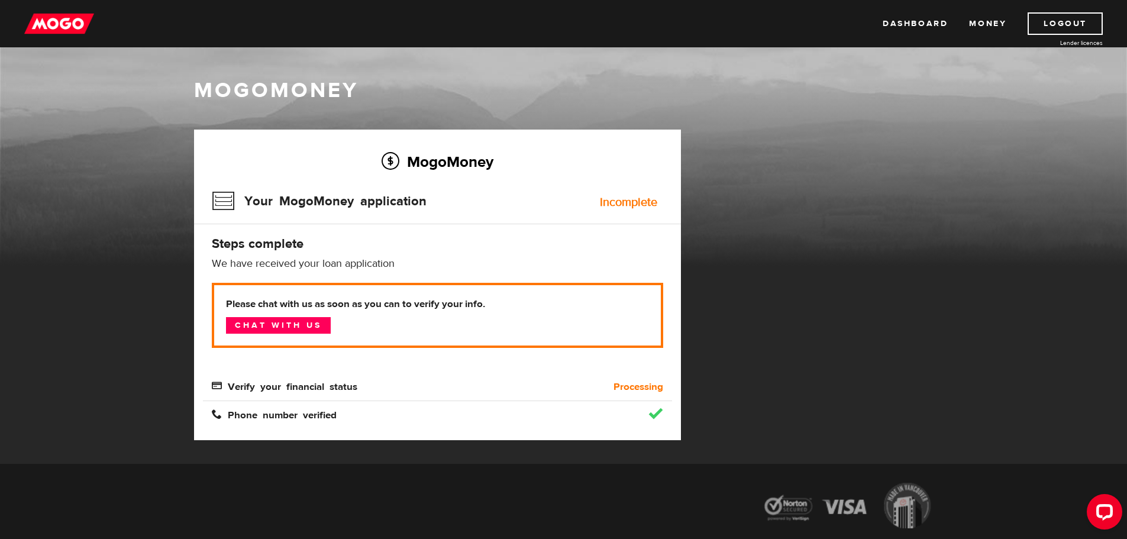
click at [71, 18] on img at bounding box center [59, 23] width 70 height 22
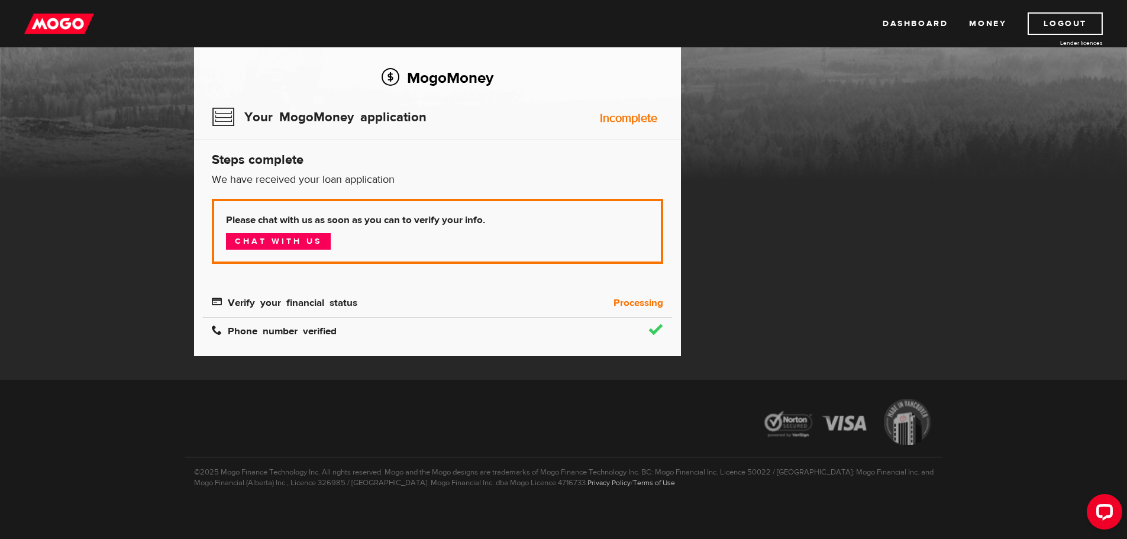
scroll to position [91, 0]
